Goal: Task Accomplishment & Management: Understand process/instructions

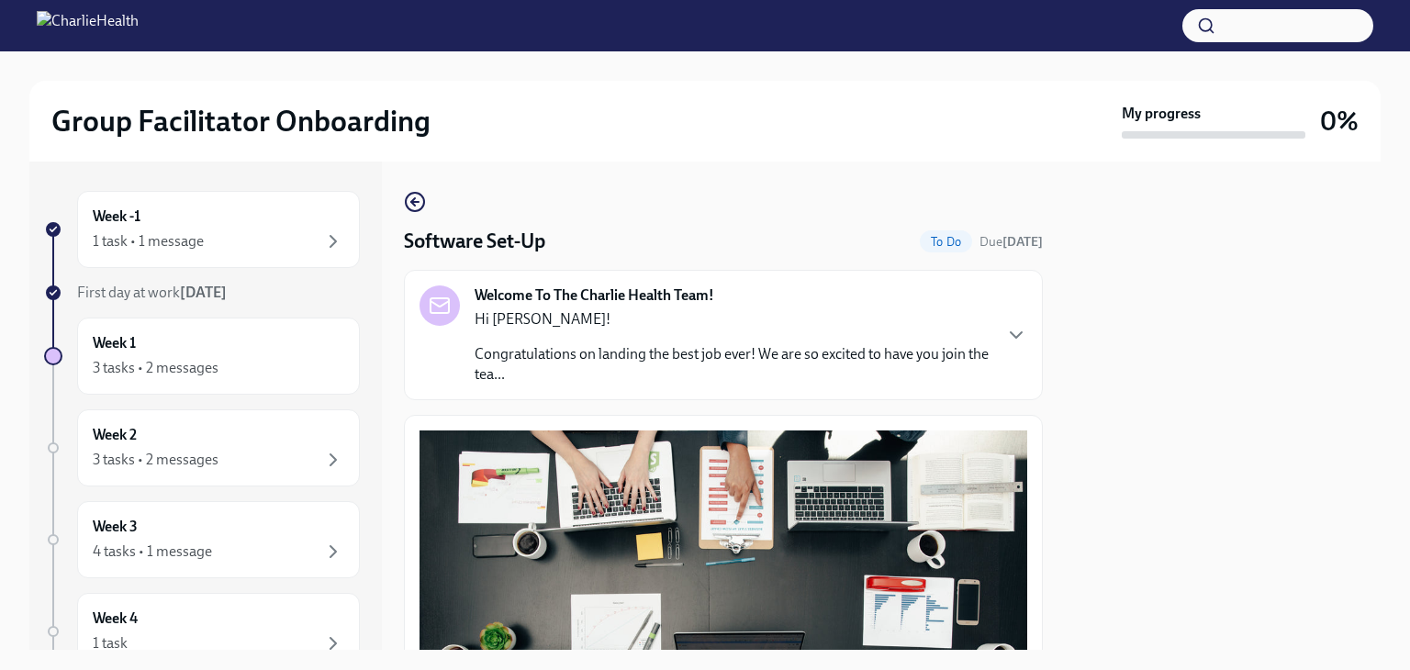
click at [199, 378] on div "3 tasks • 2 messages" at bounding box center [218, 368] width 251 height 22
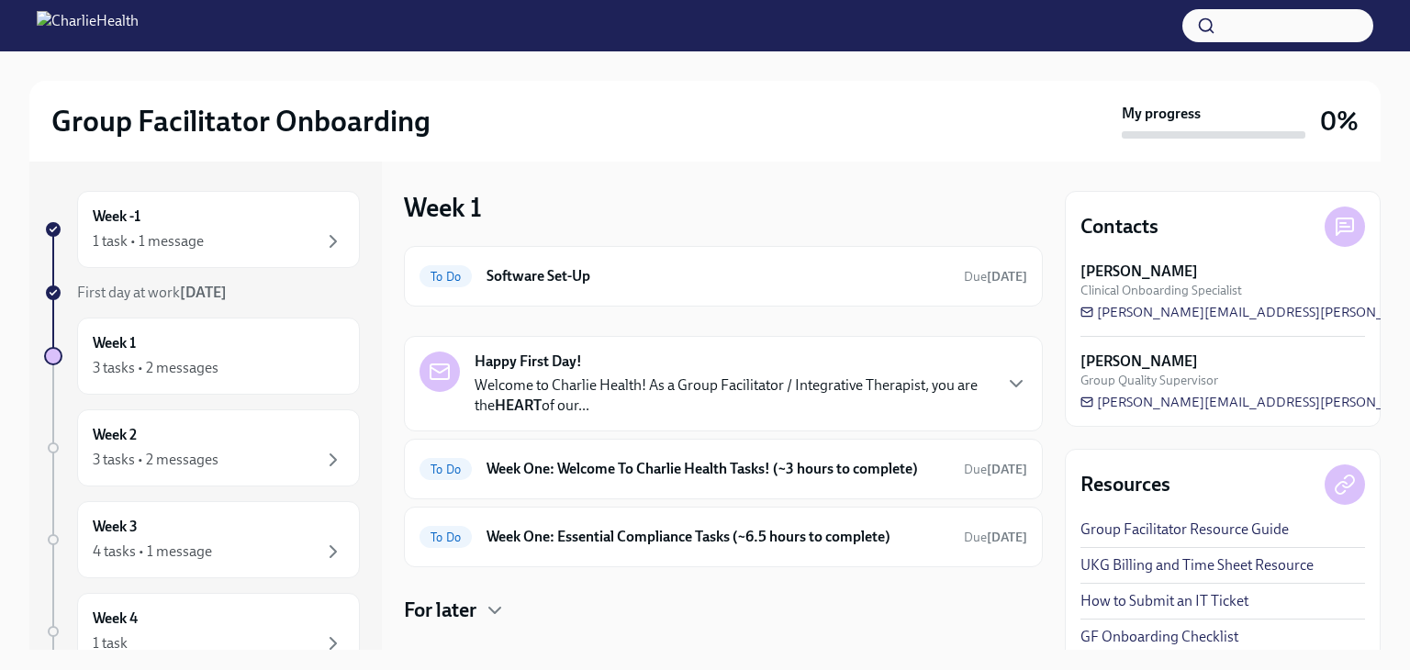
click at [779, 562] on div "To Do Week One: Essential Compliance Tasks (~6.5 hours to complete) Due [DATE]" at bounding box center [723, 537] width 639 height 61
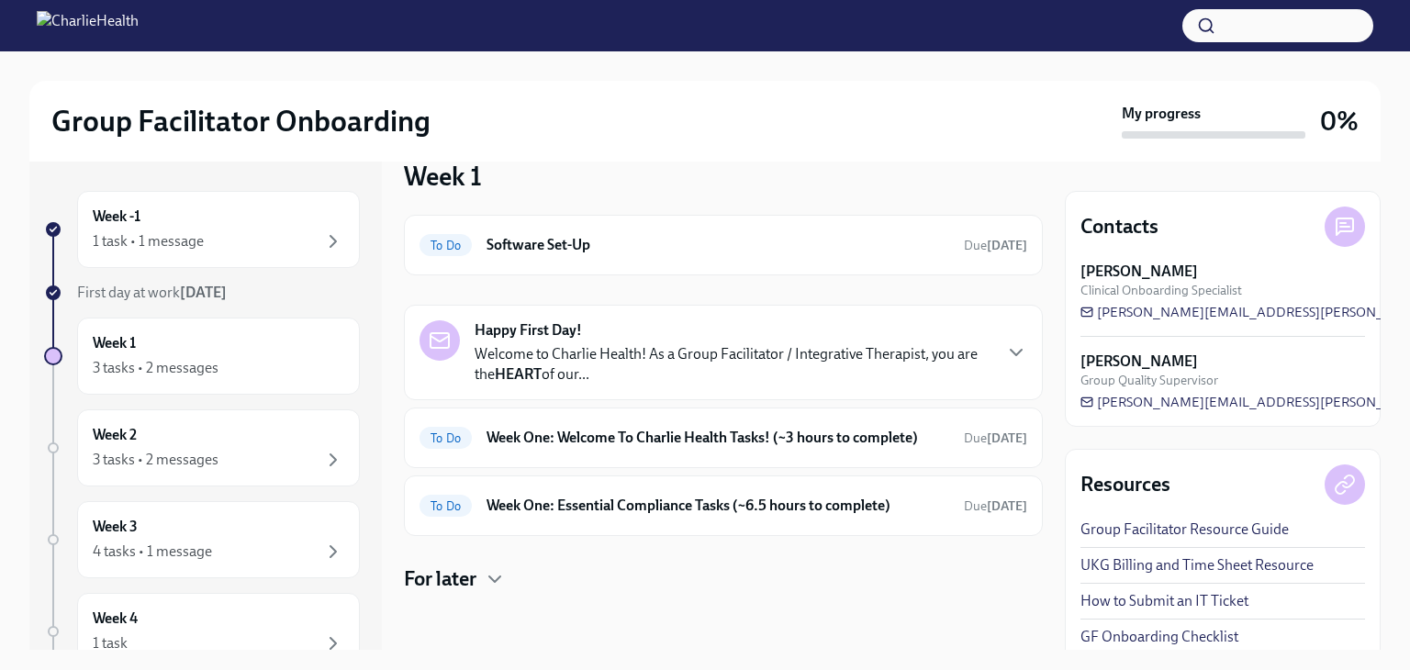
click at [702, 449] on div "To Do Week One: Welcome To Charlie Health Tasks! (~3 hours to complete) Due [DA…" at bounding box center [723, 437] width 608 height 29
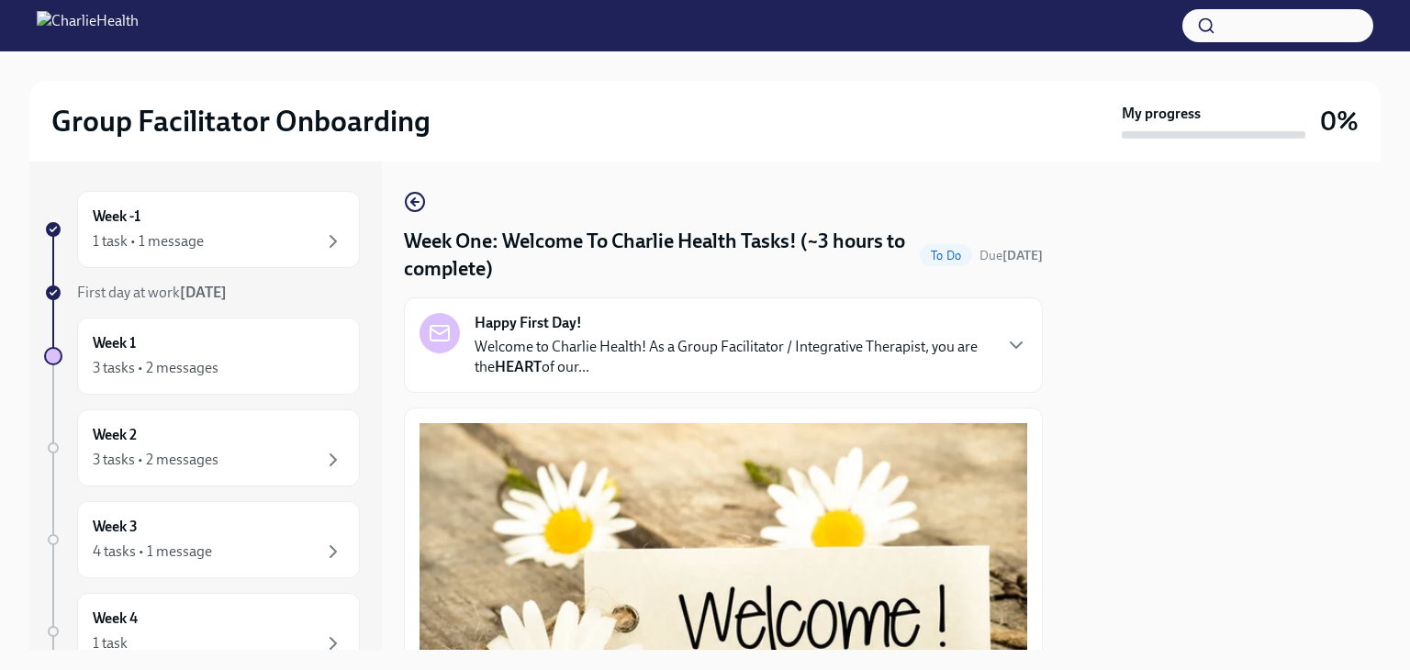
click at [961, 555] on button "Zoom image" at bounding box center [723, 605] width 608 height 364
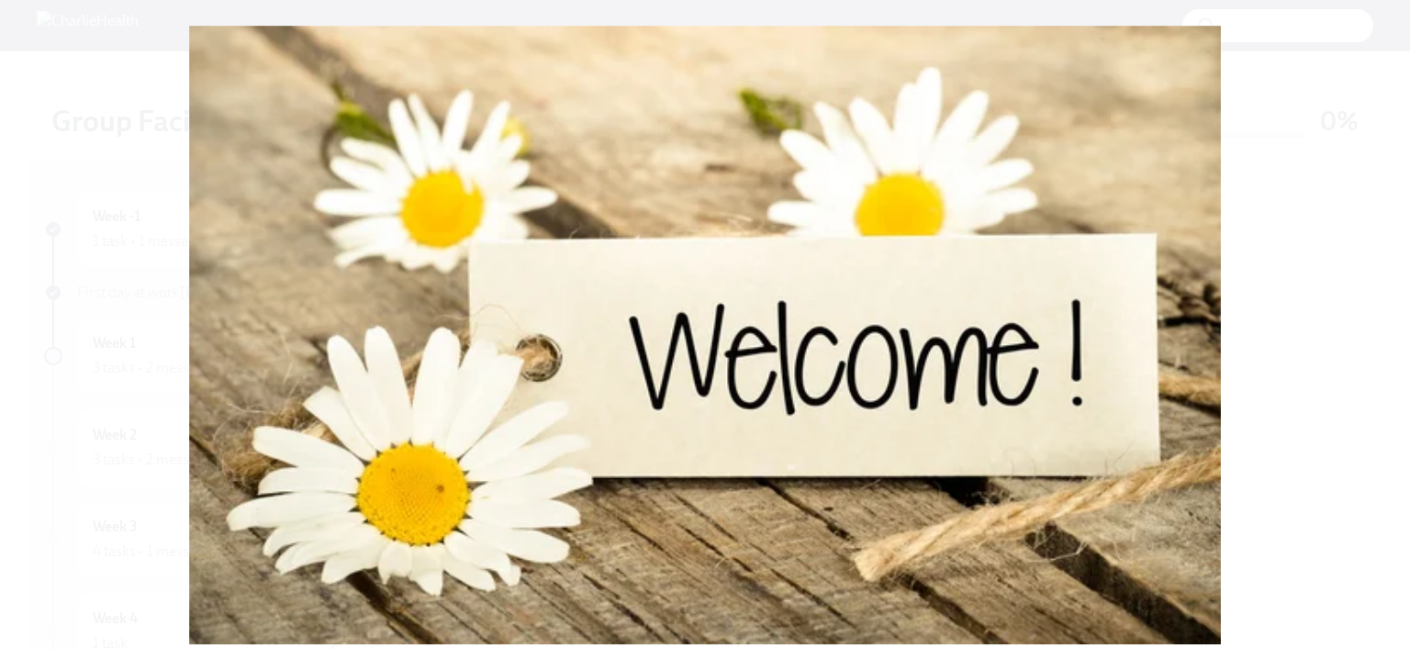
click at [147, 153] on button "Unzoom image" at bounding box center [705, 335] width 1410 height 670
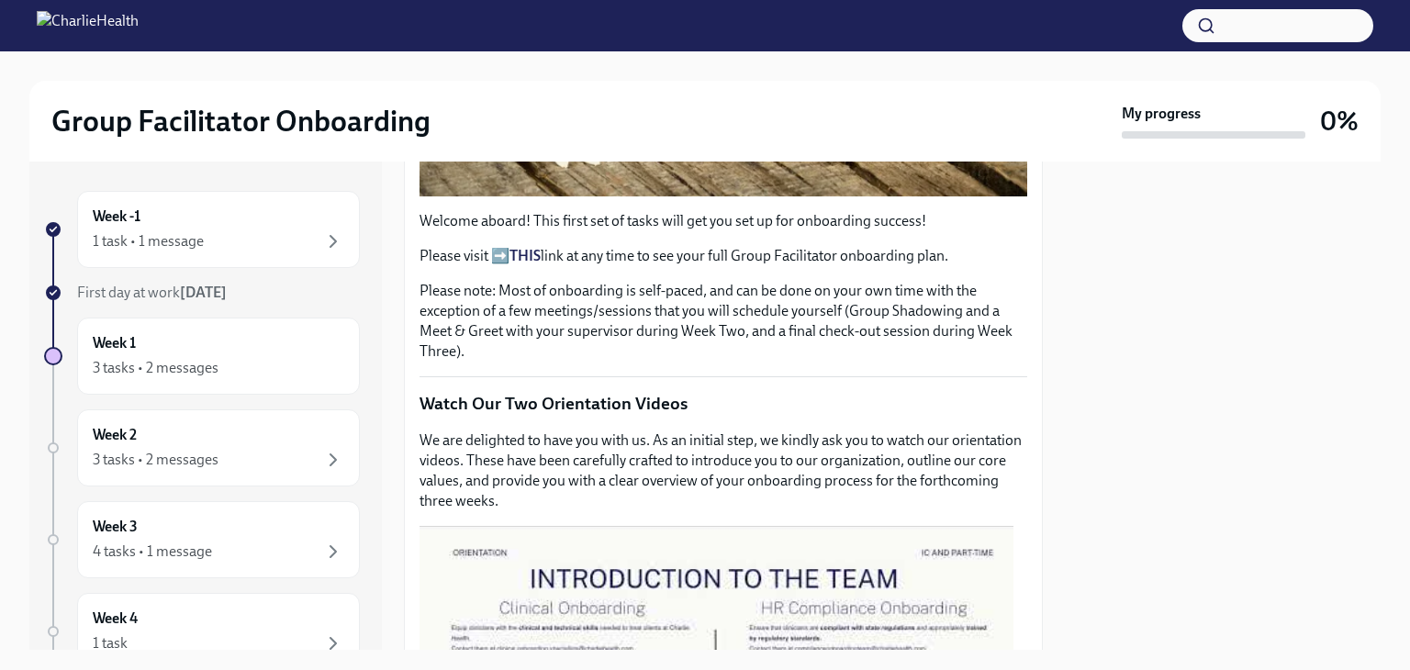
scroll to position [593, 0]
click at [537, 247] on strong "THIS" at bounding box center [524, 253] width 31 height 17
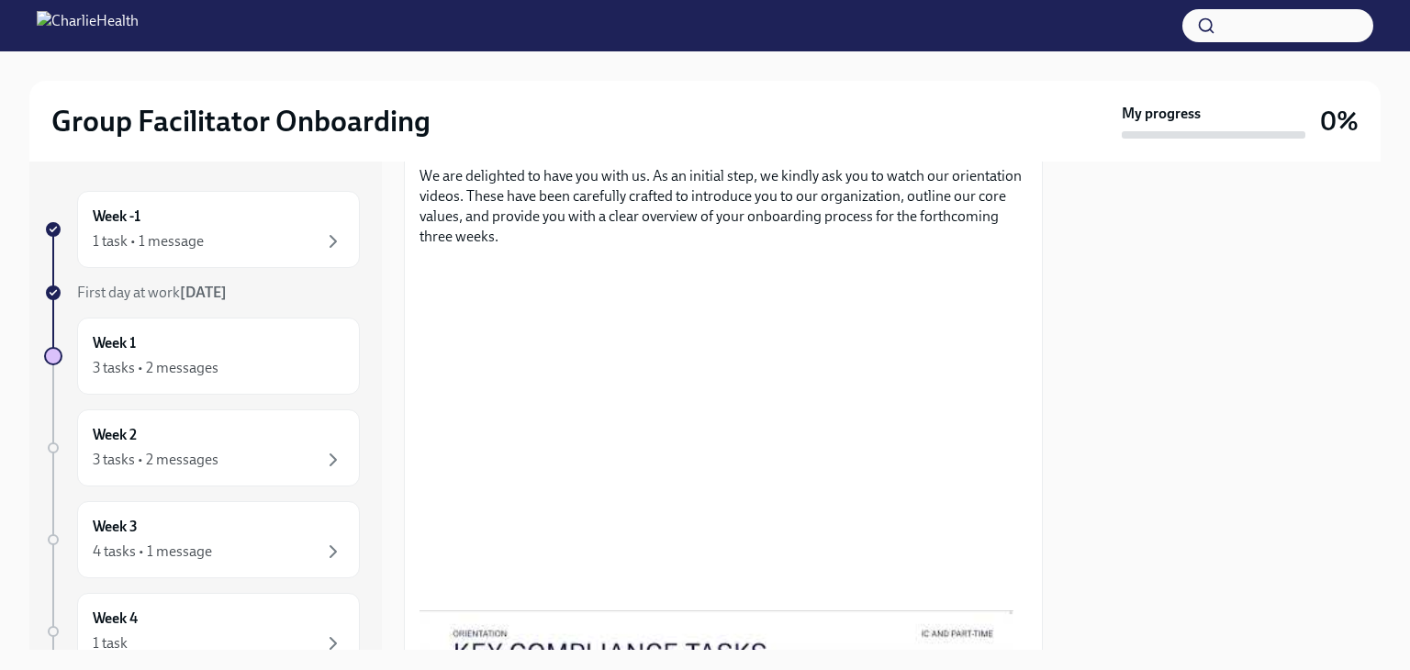
scroll to position [862, 0]
